Goal: Task Accomplishment & Management: Use online tool/utility

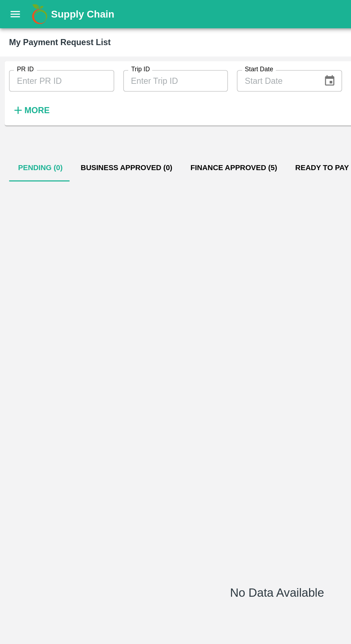
click at [7, 10] on icon "open drawer" at bounding box center [10, 9] width 8 height 8
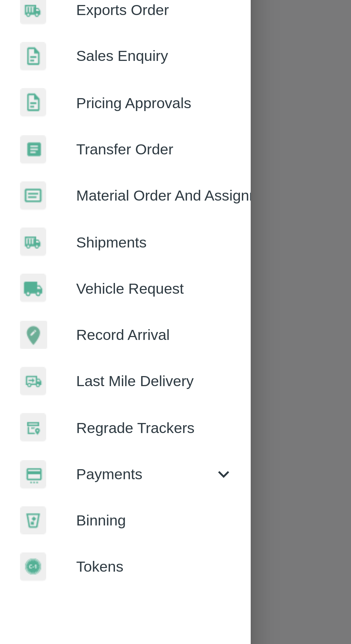
click at [65, 366] on span "Payments" at bounding box center [51, 365] width 49 height 8
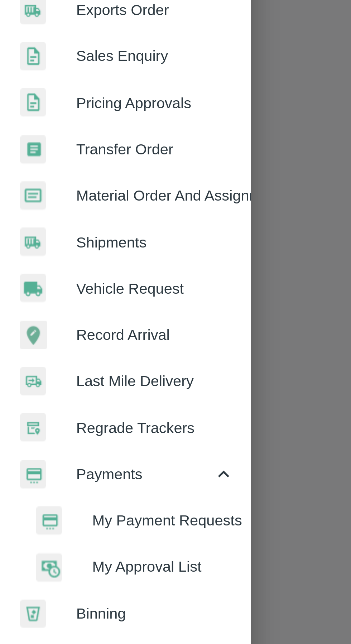
click at [65, 384] on span "My Payment Requests" at bounding box center [58, 382] width 51 height 8
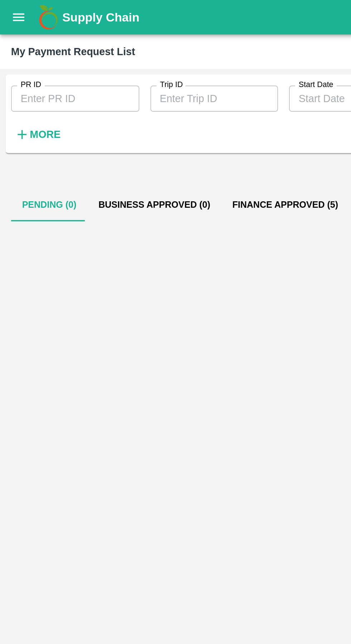
click at [12, 12] on icon "open drawer" at bounding box center [10, 9] width 8 height 8
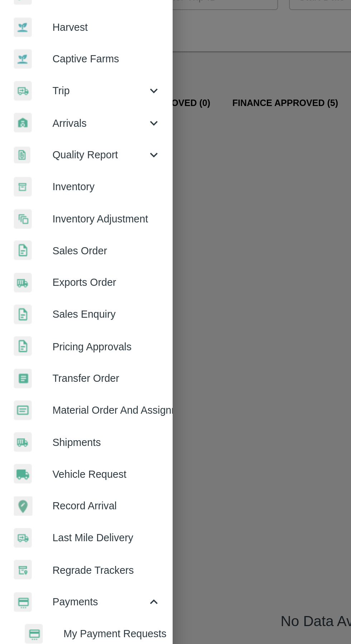
click at [61, 304] on link "Vehicle Request" at bounding box center [45, 299] width 90 height 16
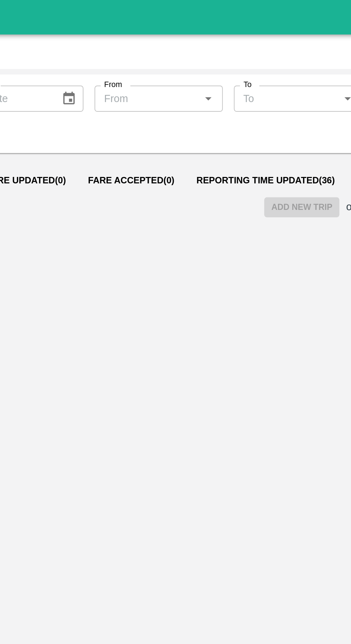
click at [214, 88] on button "Reporting Time Updated ( 36 )" at bounding box center [238, 93] width 83 height 17
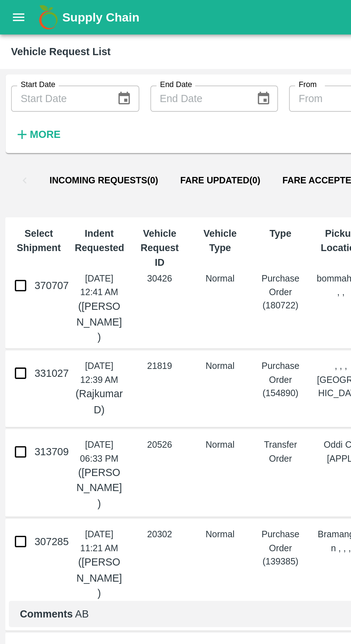
click at [8, 154] on input "370707" at bounding box center [11, 148] width 14 height 14
checkbox input "true"
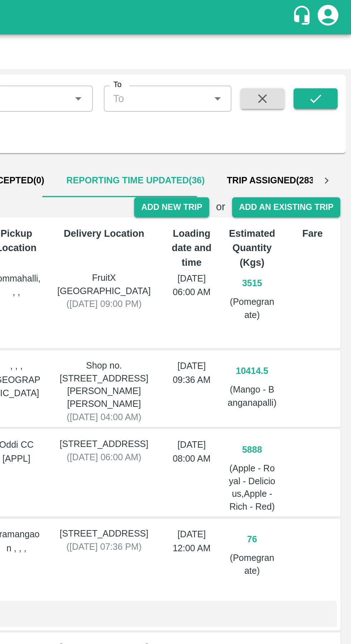
click at [264, 101] on button "Reporting Time Updated ( 36 )" at bounding box center [238, 93] width 83 height 17
click at [260, 108] on button "Add New Trip" at bounding box center [257, 107] width 39 height 10
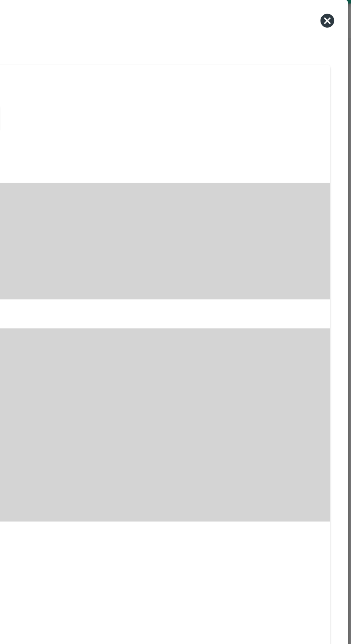
type input "3515"
type input "Normal"
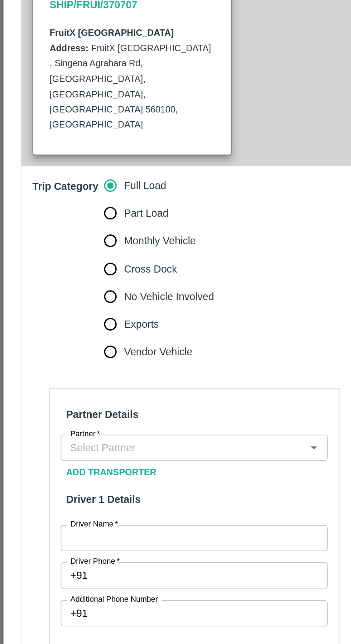
scroll to position [63, 0]
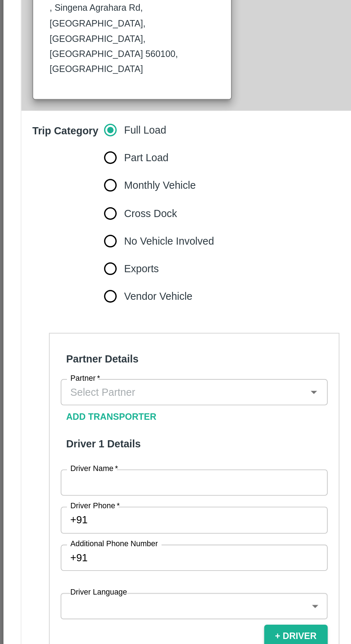
click at [122, 365] on input "Partner   *" at bounding box center [95, 369] width 123 height 9
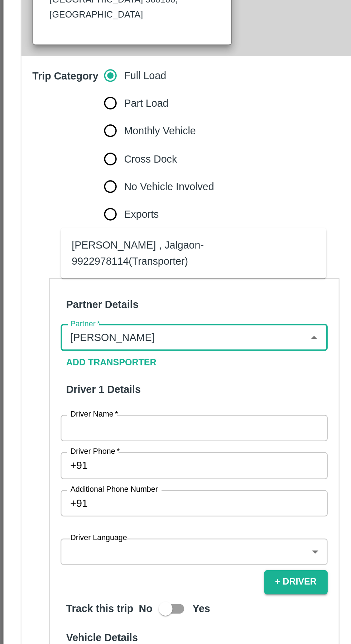
click at [126, 329] on div "[PERSON_NAME] , Jalgaon-9922978114(Transporter)" at bounding box center [100, 326] width 126 height 16
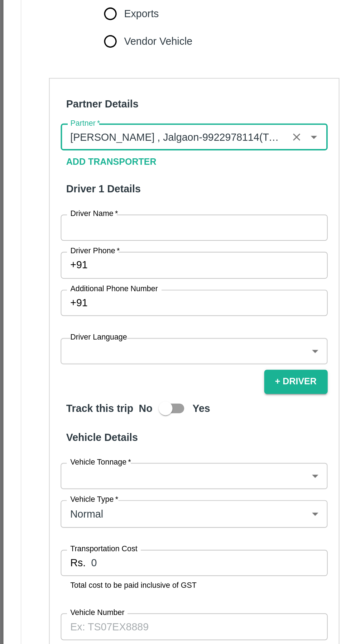
scroll to position [115, 0]
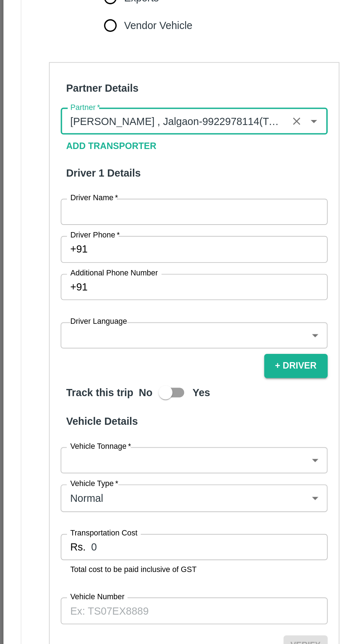
type input "[PERSON_NAME] , Jalgaon-9922978114(Transporter)"
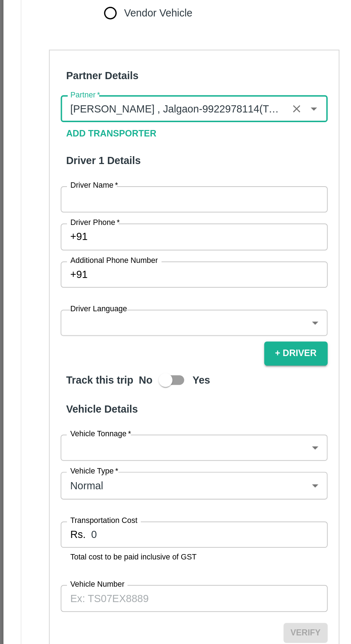
scroll to position [0, 0]
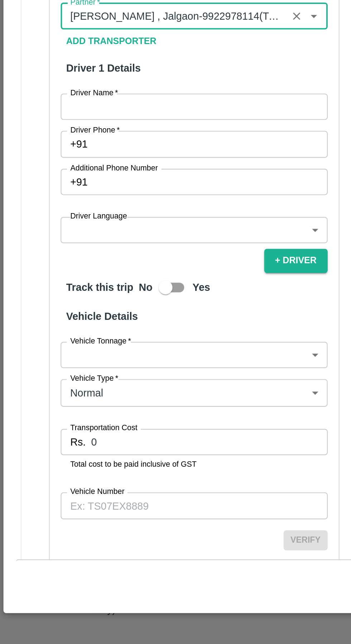
click at [71, 565] on input "Vehicle Number" at bounding box center [101, 572] width 139 height 14
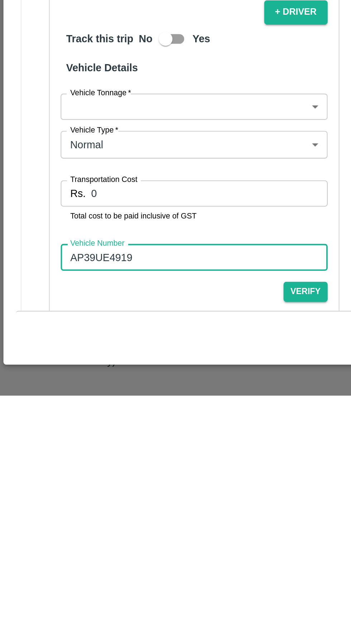
type input "AP39UE4919"
click at [77, 532] on input "0" at bounding box center [108, 539] width 123 height 14
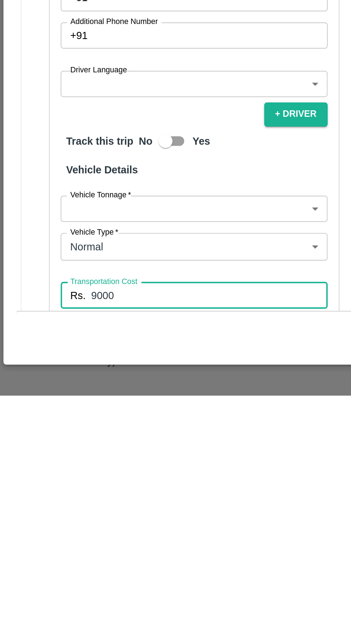
scroll to position [59, 0]
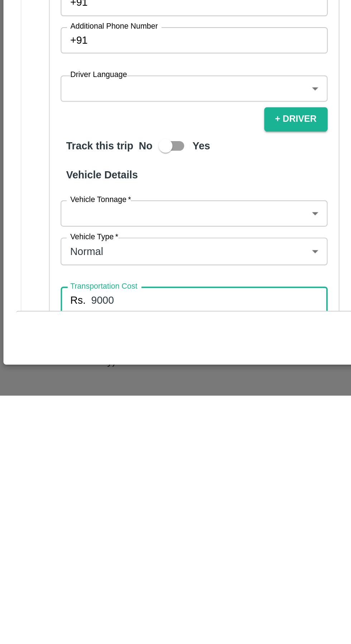
type input "9000"
click at [144, 524] on body "Supply Chain Vehicle Request List Start Date Start Date End Date End Date From …" at bounding box center [175, 322] width 351 height 644
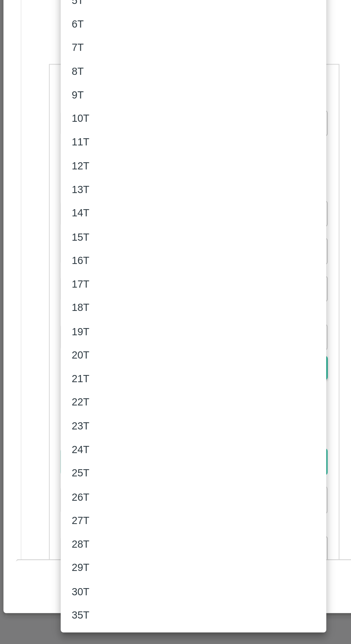
scroll to position [0, 0]
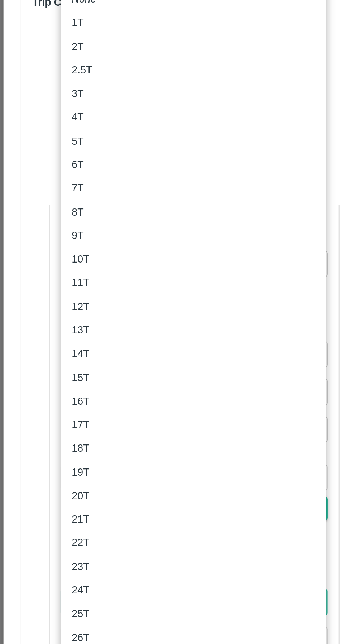
click at [55, 292] on li "4T" at bounding box center [101, 297] width 138 height 12
type input "4000"
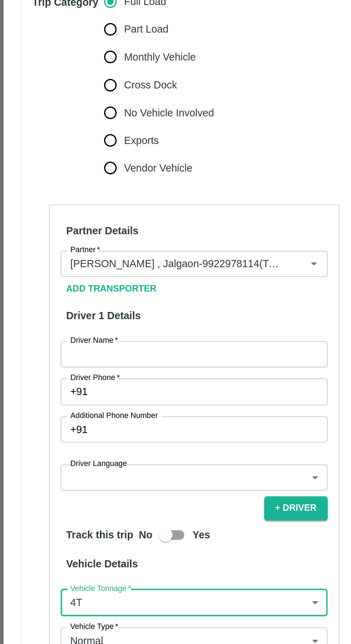
click at [75, 414] on input "Driver Name   *" at bounding box center [101, 421] width 139 height 14
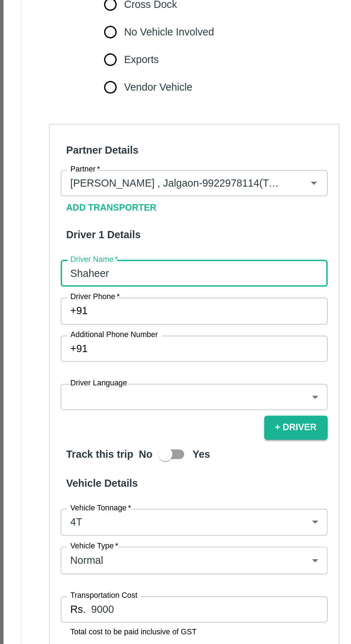
scroll to position [102, 0]
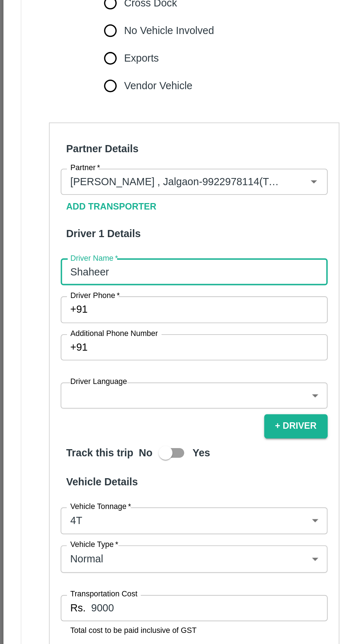
type input "Shaheer"
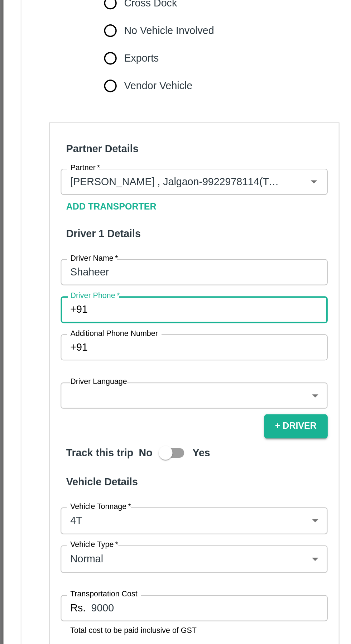
paste input "9490392822"
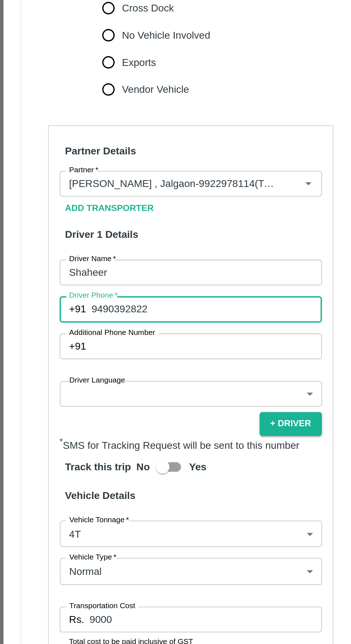
scroll to position [124, 0]
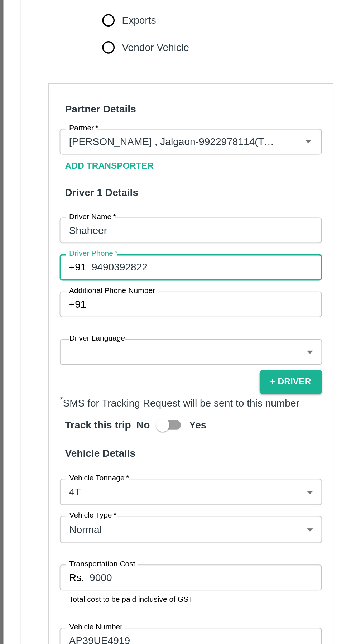
type input "9490392822"
click at [96, 401] on body "Supply Chain Vehicle Request List Start Date Start Date End Date End Date From …" at bounding box center [175, 322] width 351 height 644
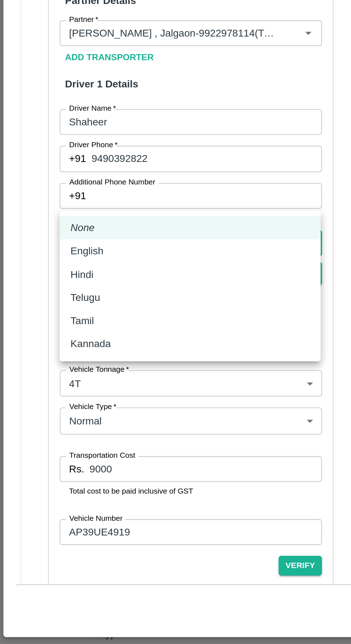
click at [72, 438] on div "Hindi" at bounding box center [100, 436] width 126 height 8
type input "hi"
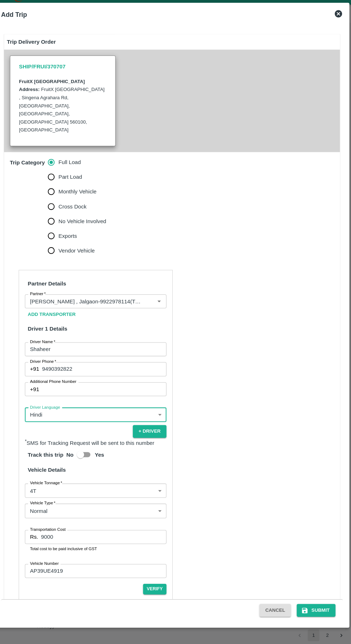
scroll to position [0, 0]
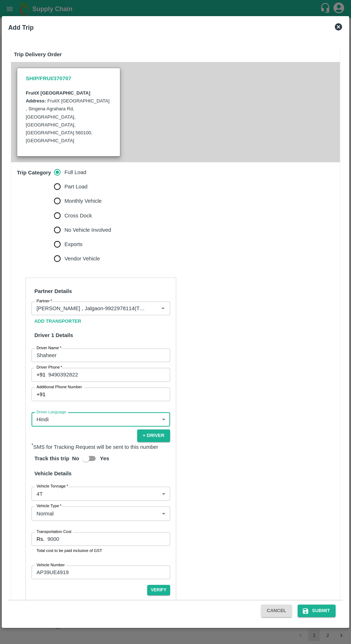
click at [317, 616] on button "Submit" at bounding box center [317, 611] width 38 height 13
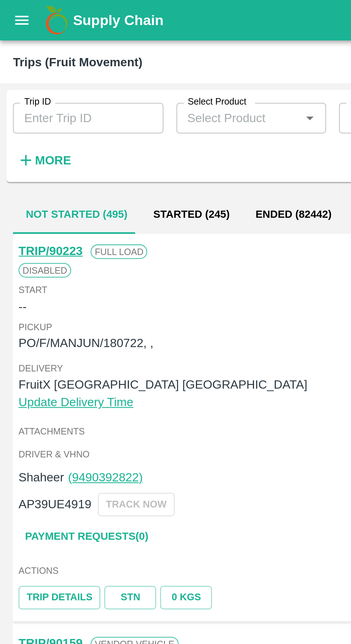
click at [9, 11] on icon "open drawer" at bounding box center [10, 9] width 8 height 8
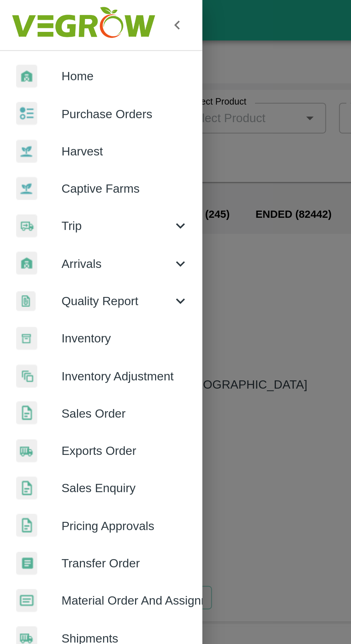
click at [31, 56] on link "Purchase Orders" at bounding box center [45, 50] width 90 height 16
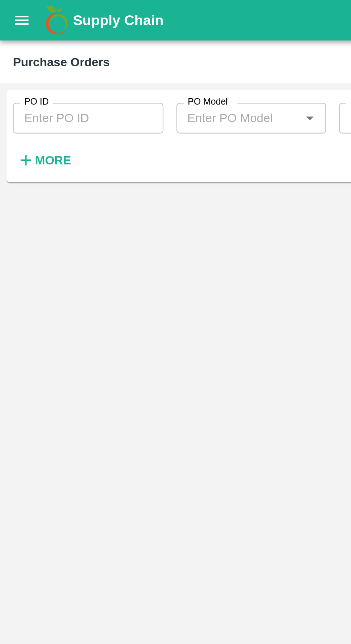
click at [11, 54] on input "PO ID" at bounding box center [39, 52] width 67 height 14
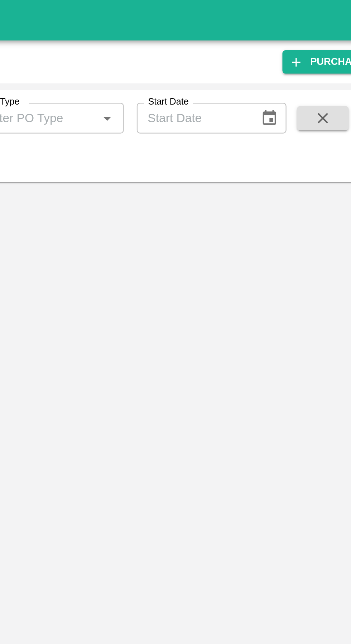
type input "180722"
click at [303, 53] on icon "button" at bounding box center [305, 52] width 8 height 8
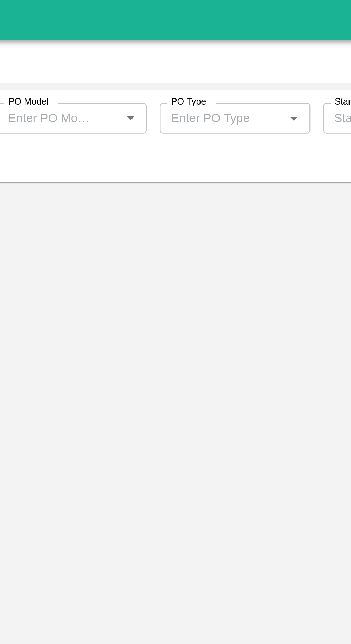
click at [119, 53] on input "PO Model" at bounding box center [100, 52] width 41 height 9
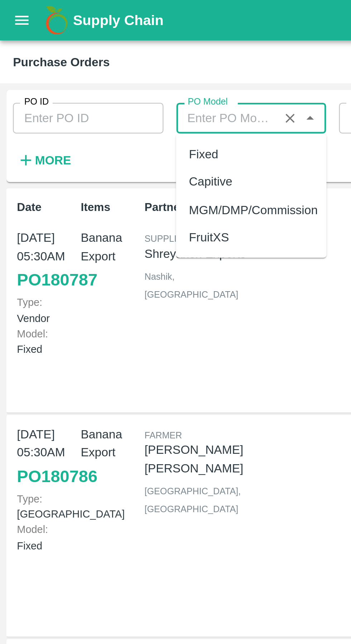
click at [38, 53] on input "PO ID" at bounding box center [39, 52] width 67 height 14
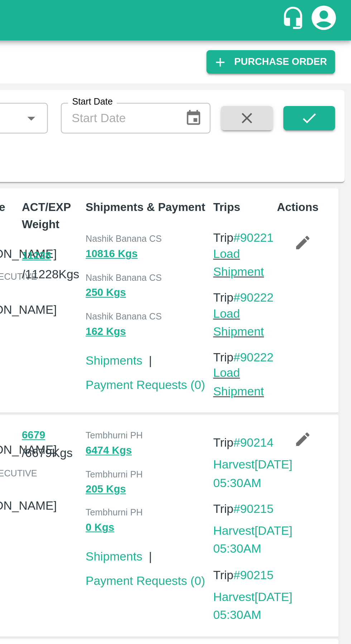
type input "180722"
click at [332, 57] on button "submit" at bounding box center [332, 52] width 23 height 11
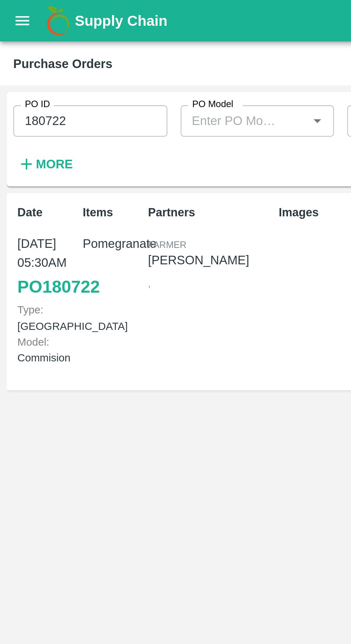
click at [13, 14] on button "open drawer" at bounding box center [9, 9] width 16 height 16
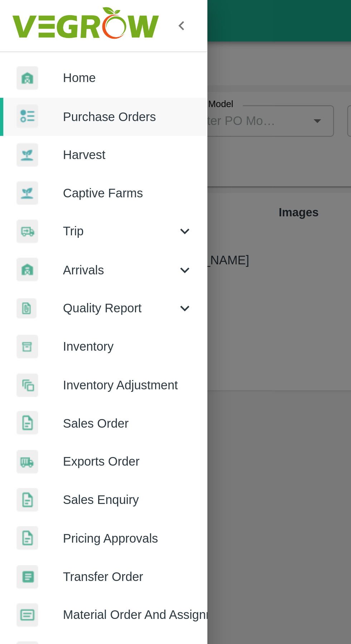
click at [59, 102] on span "Trip" at bounding box center [51, 100] width 49 height 8
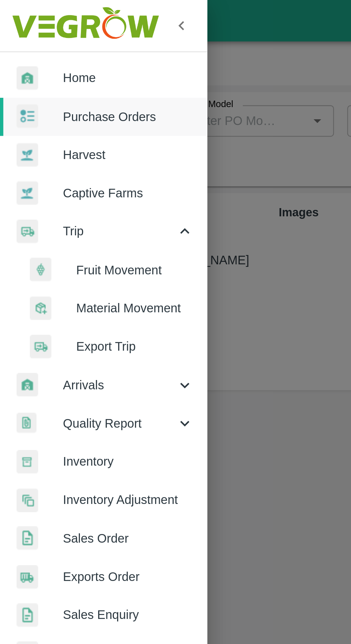
click at [61, 122] on li "Fruit Movement" at bounding box center [48, 117] width 84 height 16
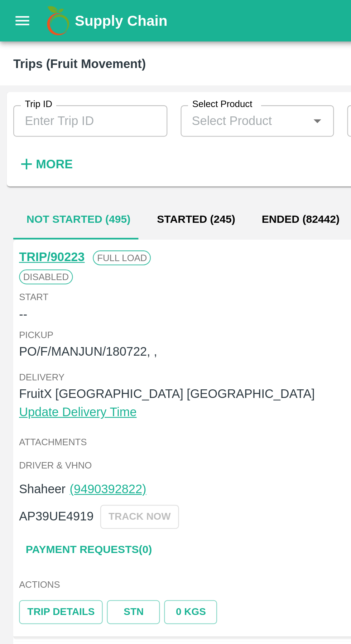
click at [15, 110] on link "TRIP/90223" at bounding box center [22, 111] width 28 height 6
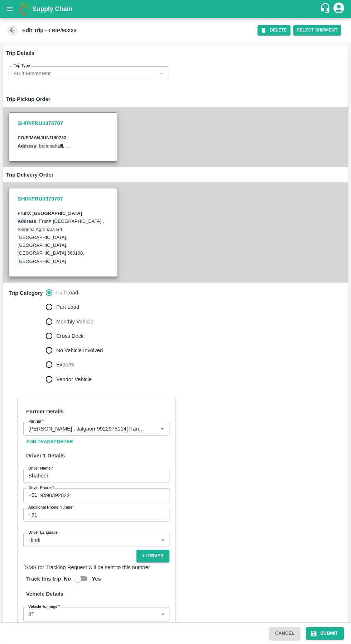
scroll to position [98, 0]
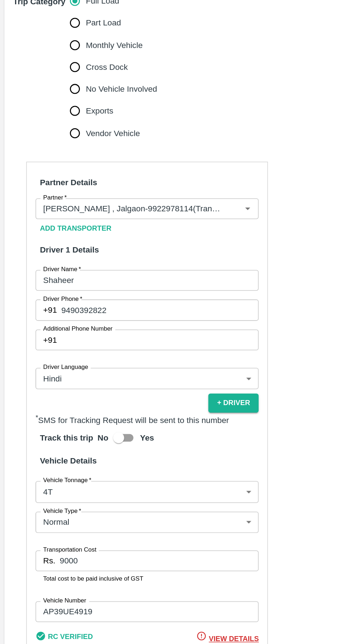
click at [95, 555] on input "9000" at bounding box center [104, 562] width 130 height 14
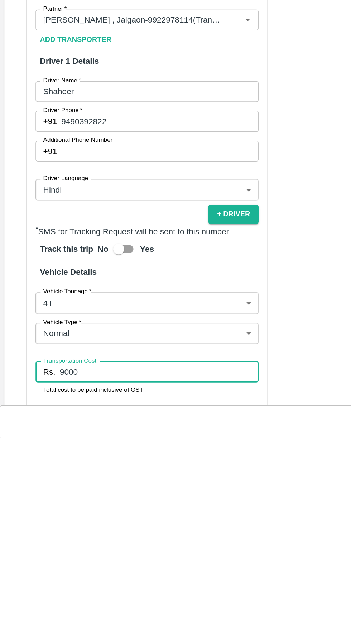
scroll to position [0, 0]
type input "9"
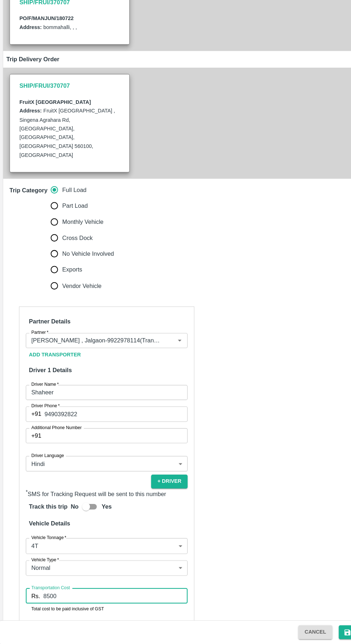
scroll to position [60, 0]
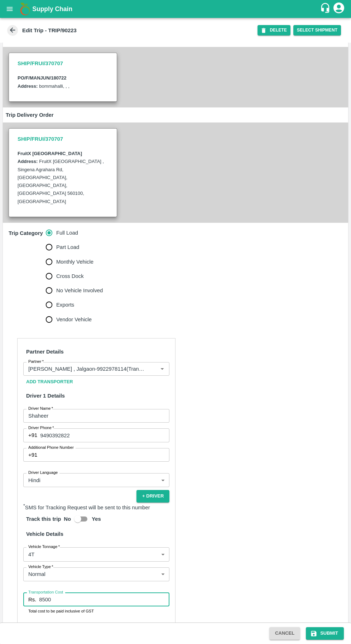
type input "8500"
click at [315, 633] on icon "submit" at bounding box center [313, 633] width 5 height 5
